Goal: Information Seeking & Learning: Learn about a topic

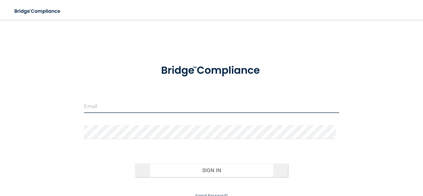
type input "[PERSON_NAME][EMAIL_ADDRESS][DOMAIN_NAME]"
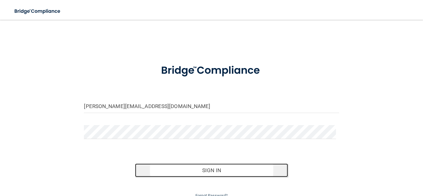
click at [207, 172] on button "Sign In" at bounding box center [211, 171] width 153 height 14
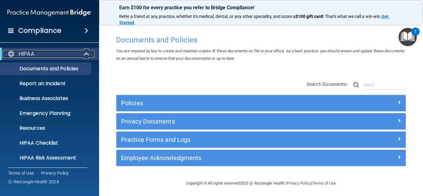
click at [89, 52] on span at bounding box center [87, 53] width 5 height 7
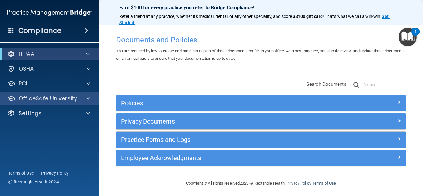
click at [85, 103] on div "OfficeSafe University" at bounding box center [49, 98] width 99 height 12
click at [87, 101] on span at bounding box center [88, 98] width 4 height 7
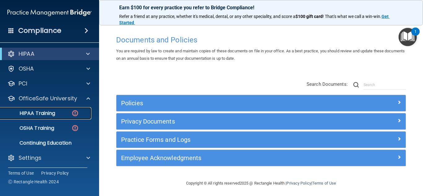
click at [62, 113] on div "HIPAA Training" at bounding box center [46, 113] width 85 height 6
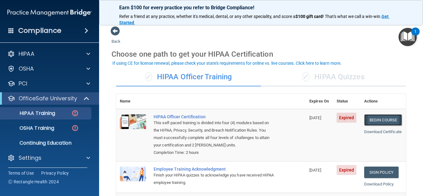
click at [381, 120] on link "Begin Course" at bounding box center [383, 119] width 38 height 11
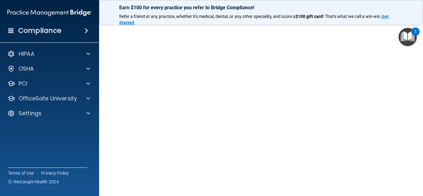
scroll to position [80, 0]
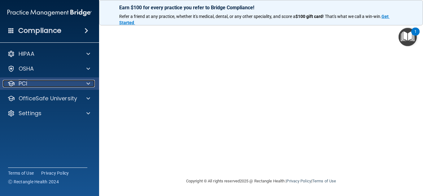
click at [87, 82] on span at bounding box center [88, 83] width 4 height 7
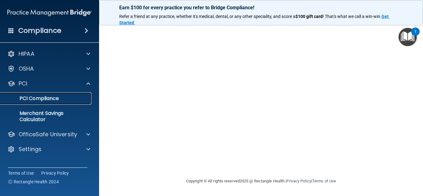
click at [52, 97] on p "PCI Compliance" at bounding box center [46, 98] width 85 height 6
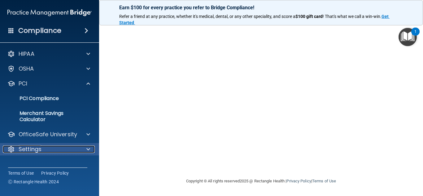
click at [89, 152] on span at bounding box center [88, 149] width 4 height 7
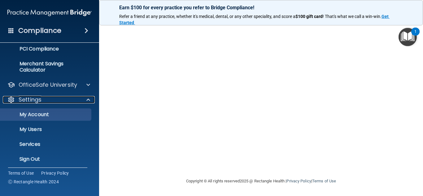
scroll to position [52, 0]
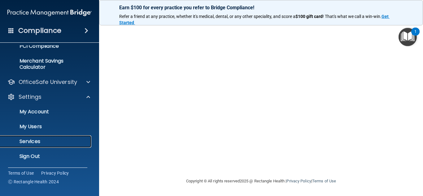
click at [55, 139] on p "Services" at bounding box center [46, 142] width 85 height 6
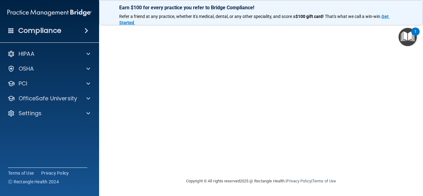
scroll to position [32, 0]
click at [417, 188] on main "HIPAA Officer Certification This course doesn’t expire until 02/24/2025. Are yo…" at bounding box center [261, 108] width 324 height 176
click at [418, 192] on main "HIPAA Officer Certification This course doesn’t expire until 02/24/2025. Are yo…" at bounding box center [261, 108] width 324 height 176
click at [418, 191] on main "HIPAA Officer Certification This course doesn’t expire until 02/24/2025. Are yo…" at bounding box center [261, 108] width 324 height 176
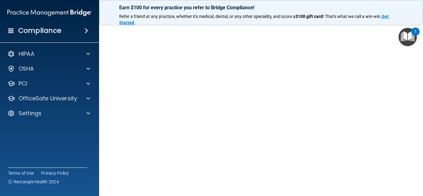
drag, startPoint x: 420, startPoint y: 149, endPoint x: 413, endPoint y: 188, distance: 39.6
click at [413, 188] on main "HIPAA Officer Certification This course doesn’t expire until 02/24/2025. Are yo…" at bounding box center [261, 108] width 324 height 176
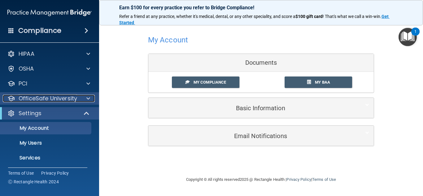
click at [92, 97] on div at bounding box center [87, 98] width 15 height 7
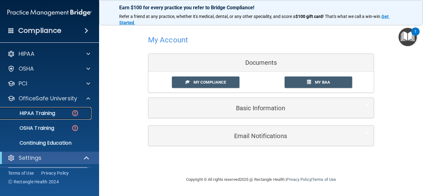
click at [63, 116] on div "HIPAA Training" at bounding box center [46, 113] width 85 height 6
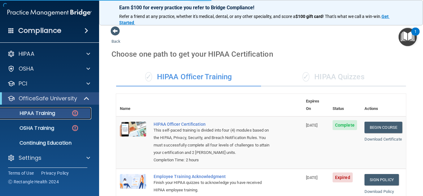
click at [40, 116] on p "HIPAA Training" at bounding box center [29, 113] width 51 height 6
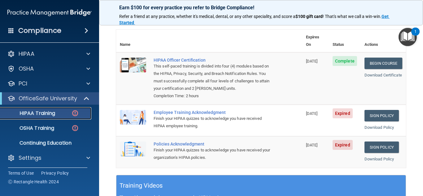
scroll to position [63, 0]
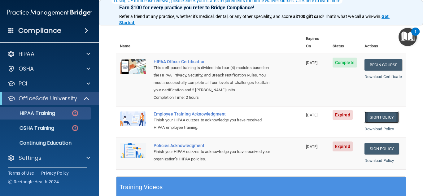
click at [385, 117] on link "Sign Policy" at bounding box center [382, 117] width 34 height 11
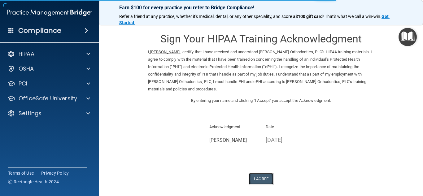
click at [259, 180] on button "I Agree" at bounding box center [261, 178] width 25 height 11
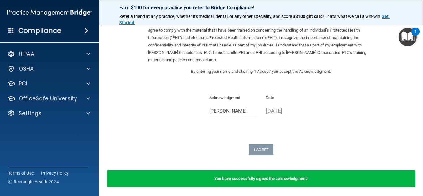
scroll to position [29, 0]
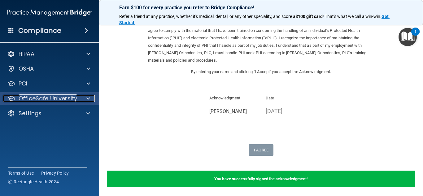
click at [86, 96] on div at bounding box center [87, 98] width 15 height 7
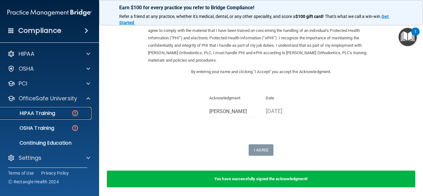
click at [52, 117] on link "HIPAA Training" at bounding box center [43, 113] width 98 height 12
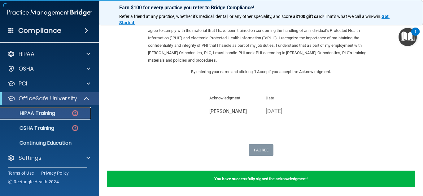
click at [52, 115] on p "HIPAA Training" at bounding box center [29, 113] width 51 height 6
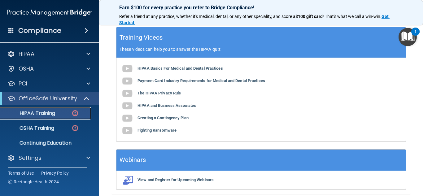
click at [45, 113] on p "HIPAA Training" at bounding box center [29, 113] width 51 height 6
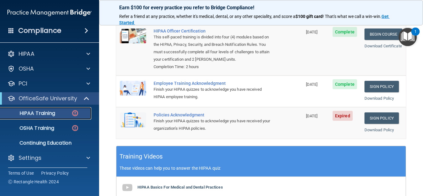
scroll to position [79, 0]
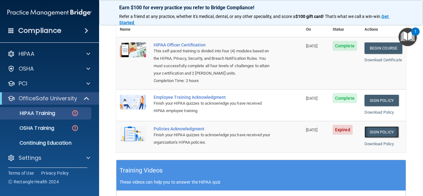
click at [375, 134] on link "Sign Policy" at bounding box center [382, 131] width 34 height 11
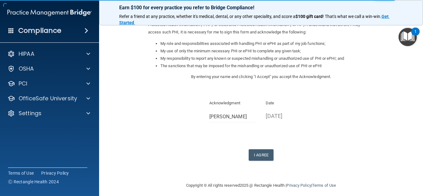
scroll to position [84, 0]
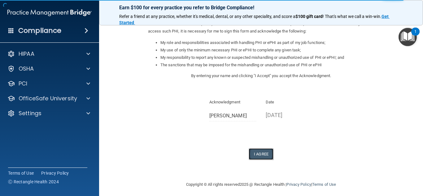
click at [262, 152] on button "I Agree" at bounding box center [261, 153] width 25 height 11
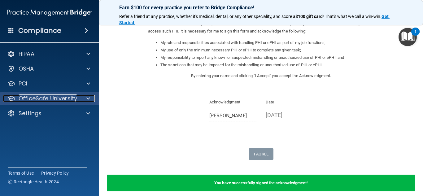
click at [89, 97] on span at bounding box center [88, 98] width 4 height 7
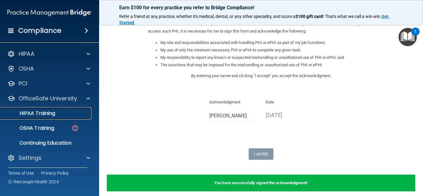
click at [50, 115] on p "HIPAA Training" at bounding box center [29, 113] width 51 height 6
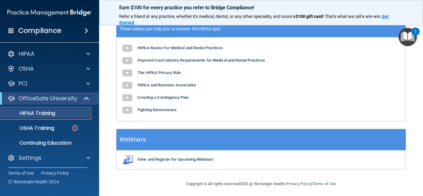
scroll to position [236, 0]
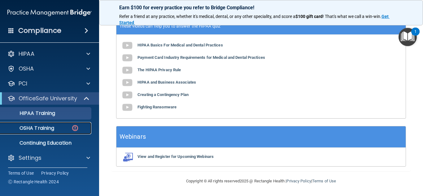
click at [47, 128] on p "OSHA Training" at bounding box center [29, 128] width 50 height 6
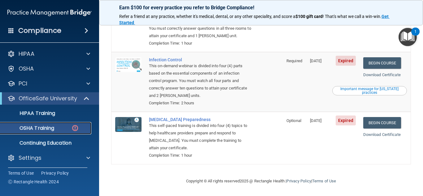
scroll to position [2, 0]
